Goal: Information Seeking & Learning: Learn about a topic

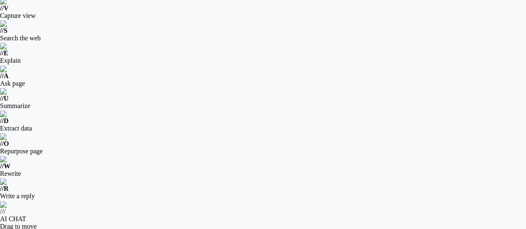
scroll to position [35, 0]
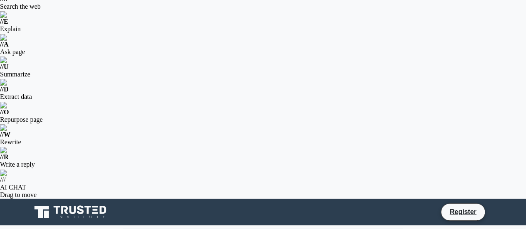
scroll to position [66, 0]
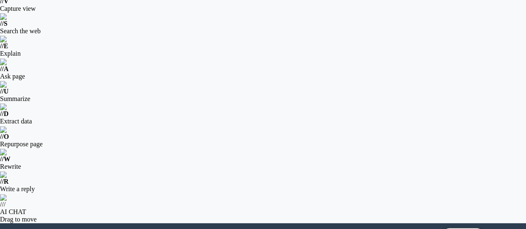
scroll to position [45, 0]
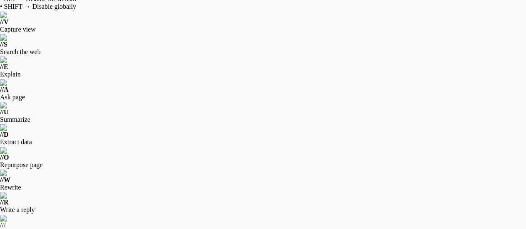
scroll to position [20, 0]
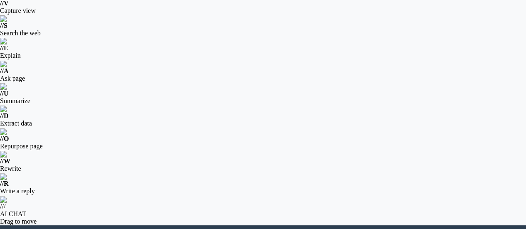
scroll to position [41, 0]
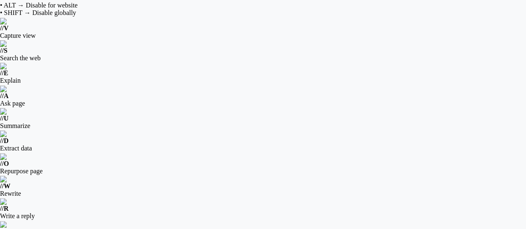
scroll to position [6, 0]
